Goal: Navigation & Orientation: Go to known website

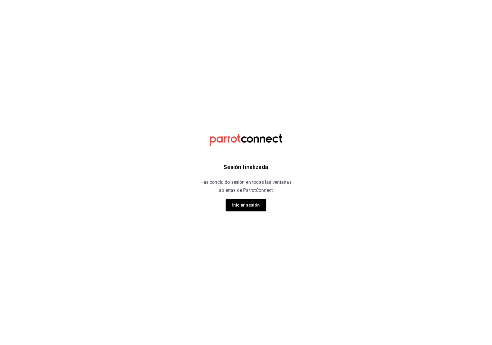
drag, startPoint x: 247, startPoint y: 307, endPoint x: 239, endPoint y: 308, distance: 8.4
click at [239, 308] on div "Sesión finalizada Has concluido sesión en todas las ventanas abiertas de Parrot…" at bounding box center [246, 172] width 146 height 345
click at [239, 312] on div "Sesión finalizada Has concluido sesión en todas las ventanas abiertas de Parrot…" at bounding box center [246, 172] width 146 height 345
drag, startPoint x: 184, startPoint y: 313, endPoint x: 189, endPoint y: 311, distance: 5.0
click at [189, 311] on div "Sesión finalizada Has concluido sesión en todas las ventanas abiertas de Parrot…" at bounding box center [246, 172] width 146 height 345
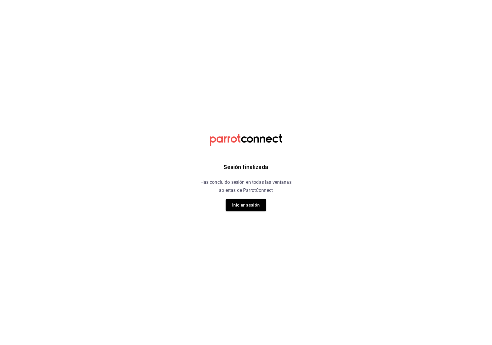
click at [187, 316] on div "Sesión finalizada Has concluido sesión en todas las ventanas abiertas de Parrot…" at bounding box center [246, 172] width 146 height 345
click at [367, 0] on html "Sesión finalizada Has concluido sesión en todas las ventanas abiertas de Parrot…" at bounding box center [246, 0] width 492 height 0
click at [310, 299] on div "Sesión finalizada Has concluido sesión en todas las ventanas abiertas de Parrot…" at bounding box center [246, 172] width 146 height 345
click at [306, 315] on div "Sesión finalizada Has concluido sesión en todas las ventanas abiertas de Parrot…" at bounding box center [246, 172] width 146 height 345
click at [295, 330] on div "Sesión finalizada Has concluido sesión en todas las ventanas abiertas de Parrot…" at bounding box center [246, 172] width 146 height 345
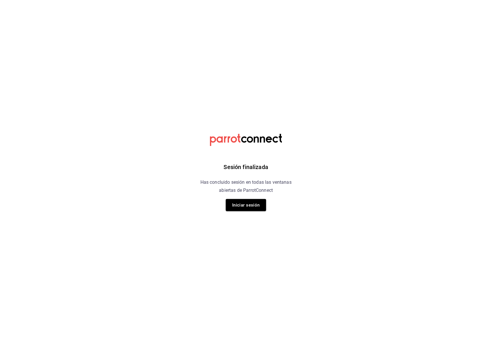
drag, startPoint x: 292, startPoint y: 340, endPoint x: 303, endPoint y: 331, distance: 14.1
click at [303, 331] on div "Sesión finalizada Has concluido sesión en todas las ventanas abiertas de Parrot…" at bounding box center [246, 172] width 146 height 345
click at [303, 330] on div "Sesión finalizada Has concluido sesión en todas las ventanas abiertas de Parrot…" at bounding box center [246, 172] width 146 height 345
click at [301, 332] on div "Sesión finalizada Has concluido sesión en todas las ventanas abiertas de Parrot…" at bounding box center [246, 172] width 146 height 345
drag, startPoint x: 302, startPoint y: 337, endPoint x: 306, endPoint y: 337, distance: 4.0
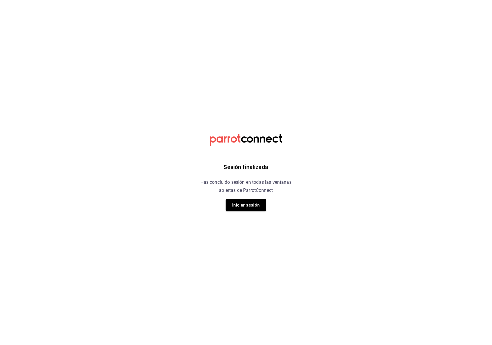
click at [306, 337] on div "Sesión finalizada Has concluido sesión en todas las ventanas abiertas de Parrot…" at bounding box center [246, 172] width 146 height 345
drag, startPoint x: 364, startPoint y: 335, endPoint x: 351, endPoint y: 325, distance: 15.9
click at [351, 0] on html "Sesión finalizada Has concluido sesión en todas las ventanas abiertas de Parrot…" at bounding box center [246, 0] width 492 height 0
click at [226, 276] on div "Sesión finalizada Has concluido sesión en todas las ventanas abiertas de Parrot…" at bounding box center [246, 172] width 146 height 345
click at [229, 278] on div "Sesión finalizada Has concluido sesión en todas las ventanas abiertas de Parrot…" at bounding box center [246, 172] width 146 height 345
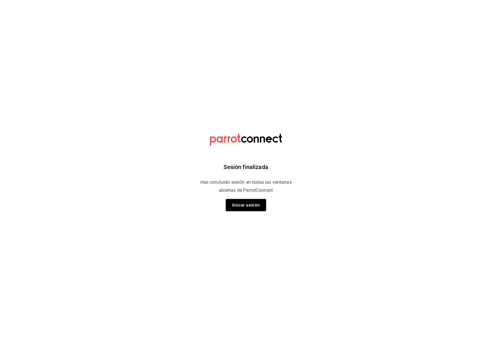
click at [235, 277] on div "Sesión finalizada Has concluido sesión en todas las ventanas abiertas de Parrot…" at bounding box center [246, 172] width 146 height 345
click at [355, 0] on html "Sesión finalizada Has concluido sesión en todas las ventanas abiertas de Parrot…" at bounding box center [246, 0] width 492 height 0
click at [349, 0] on html "Sesión finalizada Has concluido sesión en todas las ventanas abiertas de Parrot…" at bounding box center [246, 0] width 492 height 0
drag, startPoint x: 257, startPoint y: 258, endPoint x: 276, endPoint y: 192, distance: 68.7
click at [276, 192] on div "Sesión finalizada Has concluido sesión en todas las ventanas abiertas de Parrot…" at bounding box center [246, 172] width 146 height 345
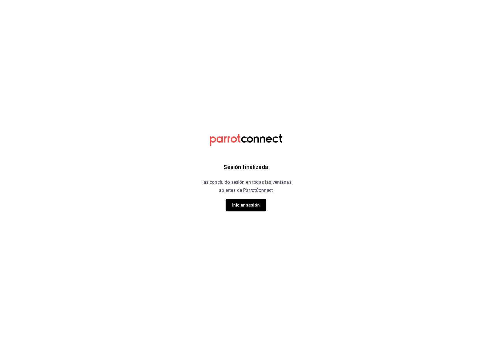
click at [261, 281] on div "Sesión finalizada Has concluido sesión en todas las ventanas abiertas de Parrot…" at bounding box center [246, 172] width 146 height 345
click at [270, 279] on div "Sesión finalizada Has concluido sesión en todas las ventanas abiertas de Parrot…" at bounding box center [246, 172] width 146 height 345
